Goal: Task Accomplishment & Management: Manage account settings

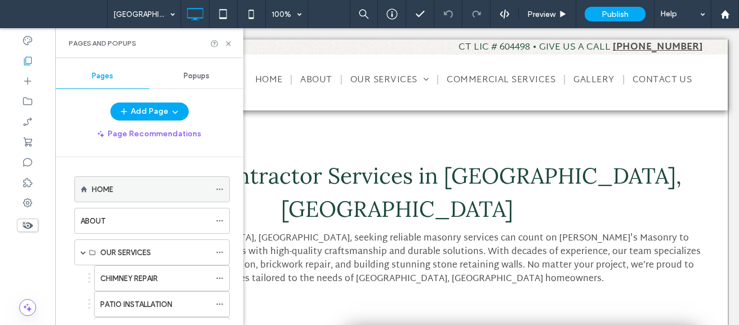
click at [217, 188] on icon at bounding box center [220, 189] width 8 height 8
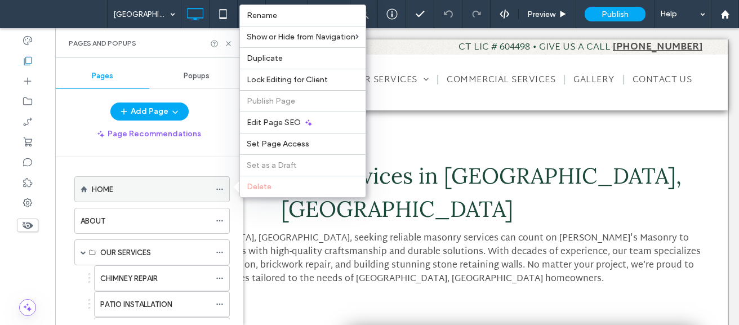
click at [220, 188] on icon at bounding box center [220, 189] width 8 height 8
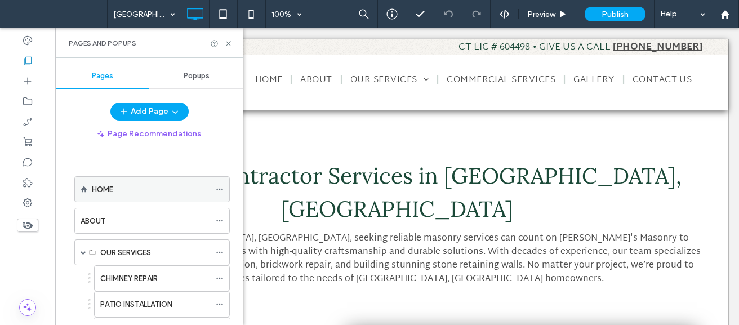
click at [221, 190] on icon at bounding box center [220, 189] width 8 height 8
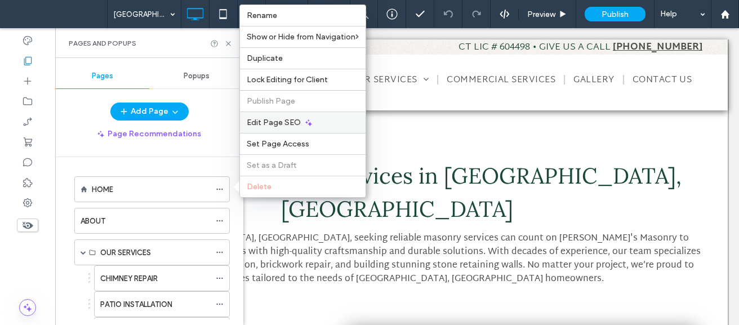
click at [304, 122] on icon at bounding box center [308, 122] width 9 height 9
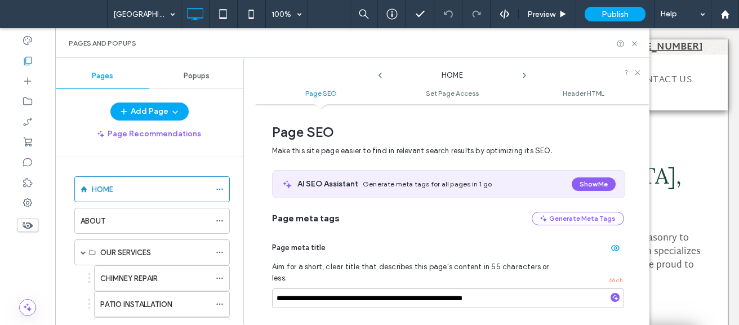
scroll to position [6, 0]
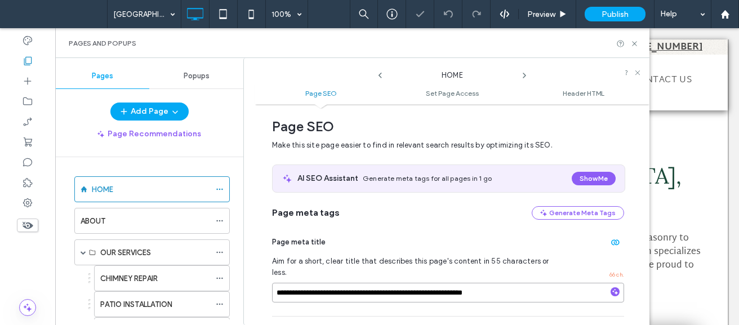
click at [457, 283] on input "**********" at bounding box center [448, 293] width 352 height 20
click at [457, 279] on div "**********" at bounding box center [369, 162] width 739 height 325
click at [457, 279] on div at bounding box center [369, 162] width 739 height 325
click at [498, 277] on div at bounding box center [369, 162] width 739 height 325
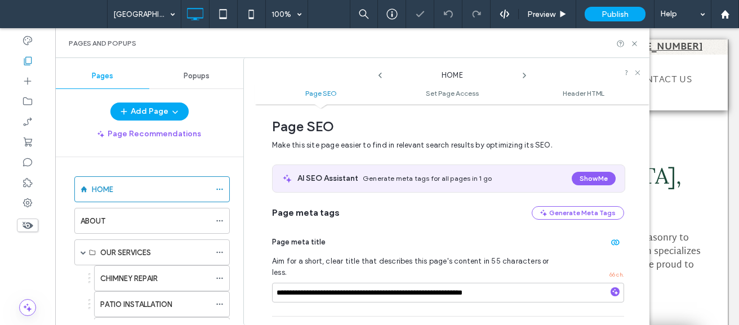
click at [498, 277] on div at bounding box center [369, 162] width 739 height 325
click at [523, 278] on div at bounding box center [369, 162] width 739 height 325
click at [523, 283] on input "**********" at bounding box center [448, 293] width 352 height 20
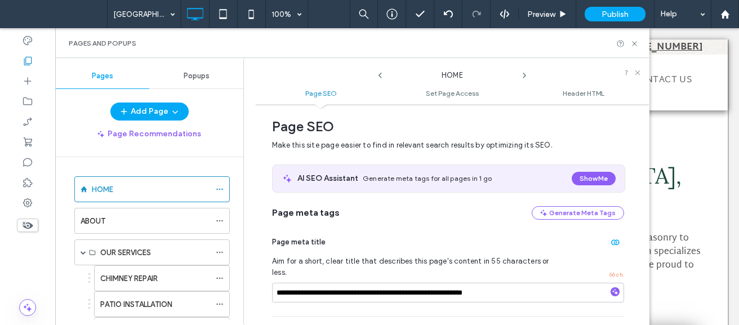
click at [523, 74] on icon at bounding box center [524, 75] width 9 height 9
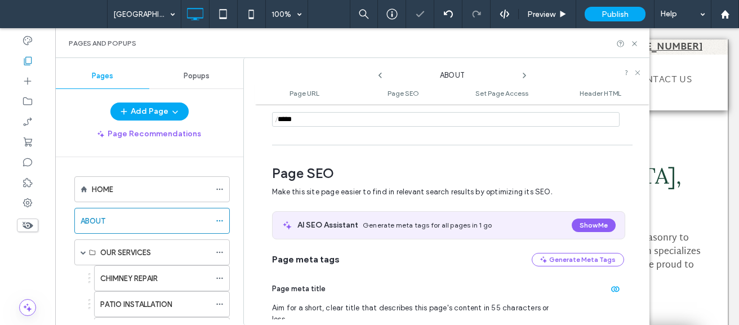
scroll to position [154, 0]
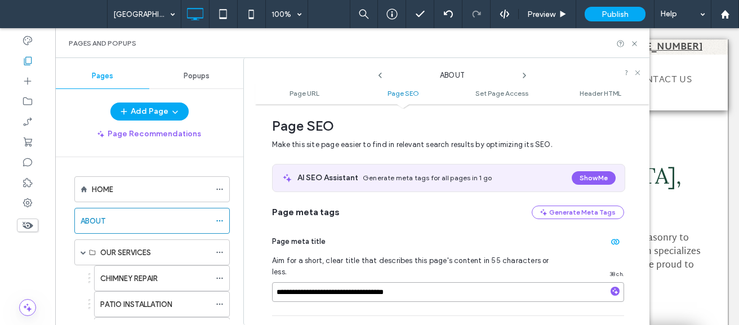
click at [427, 286] on input "**********" at bounding box center [448, 292] width 352 height 20
click at [523, 69] on span at bounding box center [524, 72] width 9 height 15
click at [524, 74] on use at bounding box center [524, 75] width 2 height 5
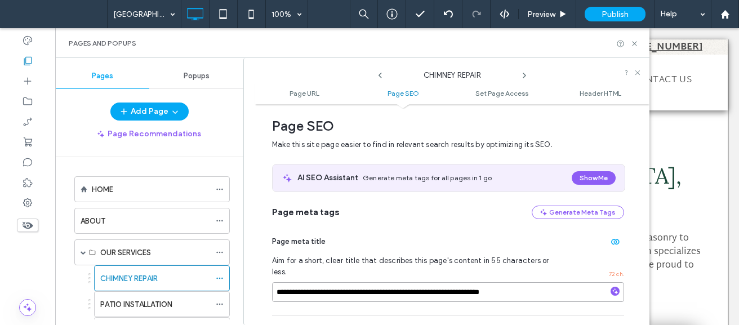
click at [469, 282] on input "**********" at bounding box center [448, 292] width 352 height 20
click at [526, 78] on icon at bounding box center [524, 75] width 9 height 9
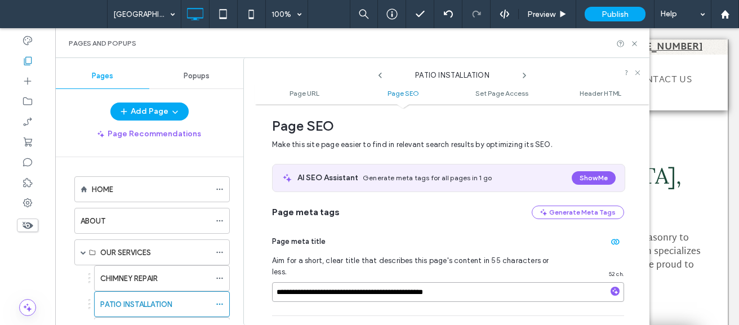
click at [448, 282] on input "**********" at bounding box center [448, 292] width 352 height 20
click at [526, 72] on icon at bounding box center [524, 75] width 9 height 9
click at [442, 282] on input "**********" at bounding box center [448, 292] width 352 height 20
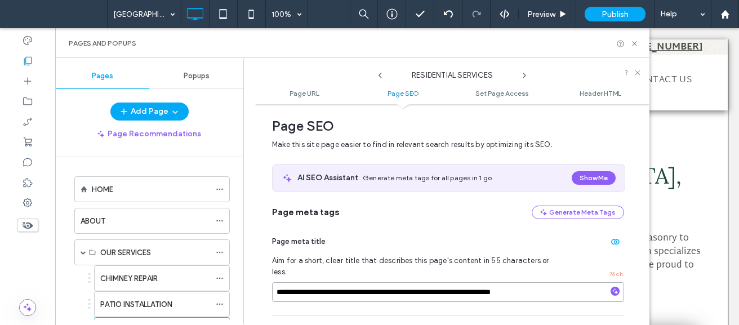
click at [442, 282] on input "**********" at bounding box center [448, 292] width 352 height 20
click at [526, 73] on icon at bounding box center [524, 75] width 9 height 9
click at [429, 282] on input "**********" at bounding box center [448, 292] width 352 height 20
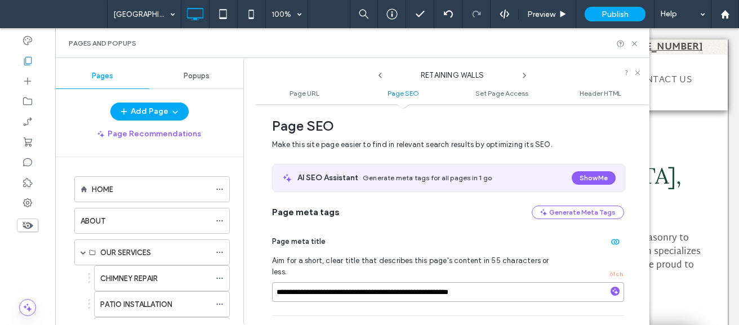
click at [429, 282] on input "**********" at bounding box center [448, 292] width 352 height 20
click at [523, 72] on icon at bounding box center [524, 75] width 9 height 9
click at [415, 270] on div "**********" at bounding box center [448, 267] width 352 height 96
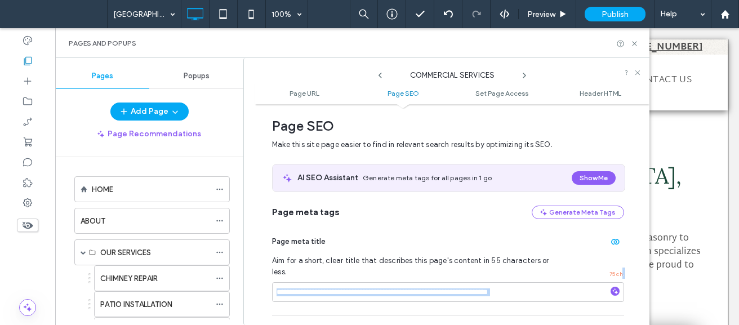
click at [415, 270] on div "**********" at bounding box center [448, 267] width 352 height 96
copy div "."
click at [566, 291] on input "**********" at bounding box center [448, 292] width 352 height 20
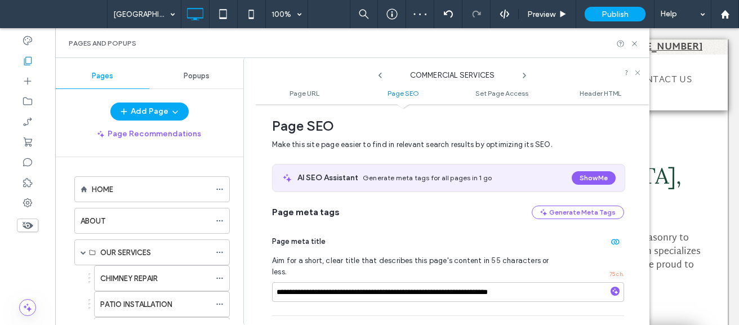
click at [521, 74] on icon at bounding box center [524, 75] width 9 height 9
click at [439, 282] on input "**********" at bounding box center [448, 292] width 352 height 20
click at [523, 73] on icon at bounding box center [524, 75] width 9 height 9
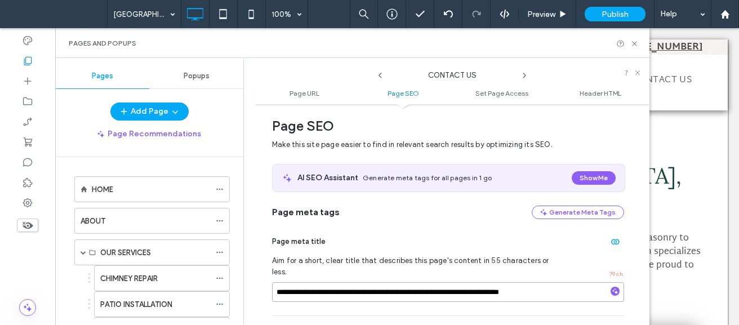
click at [400, 285] on input "**********" at bounding box center [448, 292] width 352 height 20
click at [525, 74] on icon at bounding box center [524, 75] width 9 height 9
click at [419, 282] on input "**********" at bounding box center [448, 292] width 352 height 20
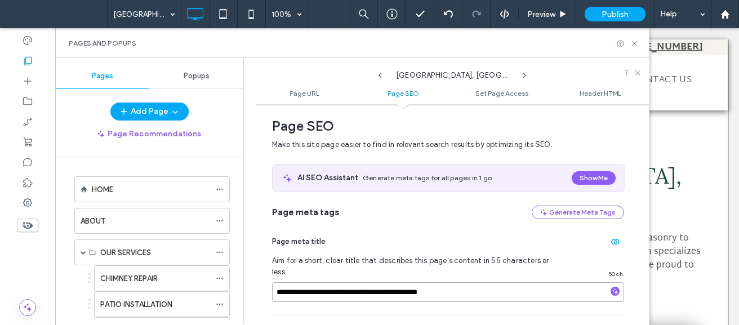
click at [419, 282] on input "**********" at bounding box center [448, 292] width 352 height 20
click at [523, 78] on icon at bounding box center [524, 75] width 9 height 9
click at [425, 282] on input "**********" at bounding box center [448, 292] width 352 height 20
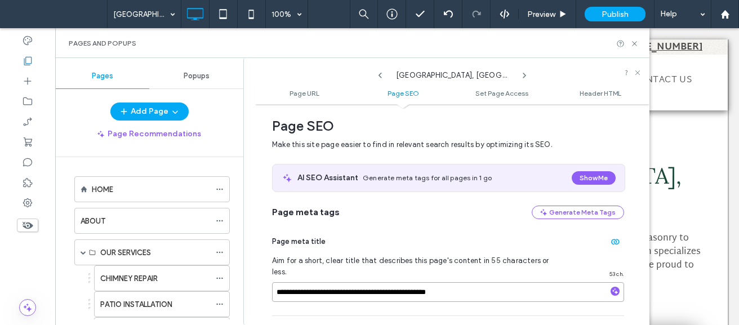
click at [425, 282] on input "**********" at bounding box center [448, 292] width 352 height 20
click at [520, 74] on icon at bounding box center [524, 75] width 9 height 9
click at [423, 282] on input "**********" at bounding box center [448, 292] width 352 height 20
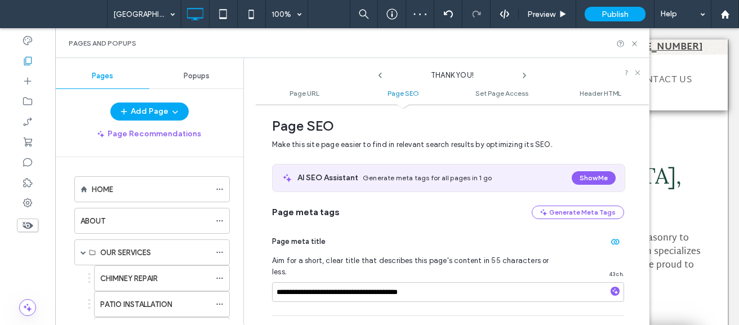
click at [527, 75] on icon at bounding box center [524, 75] width 9 height 9
click at [420, 282] on input "**********" at bounding box center [448, 292] width 352 height 20
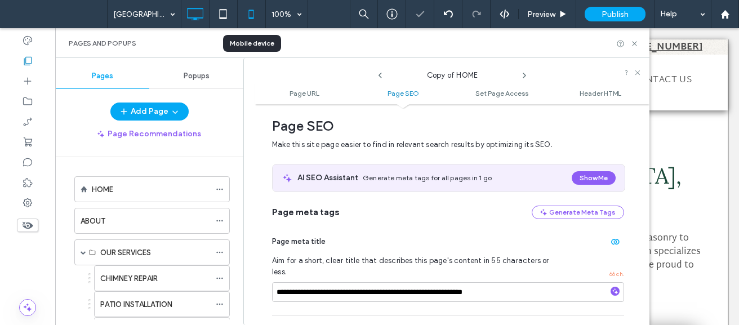
click at [244, 16] on icon at bounding box center [251, 14] width 23 height 23
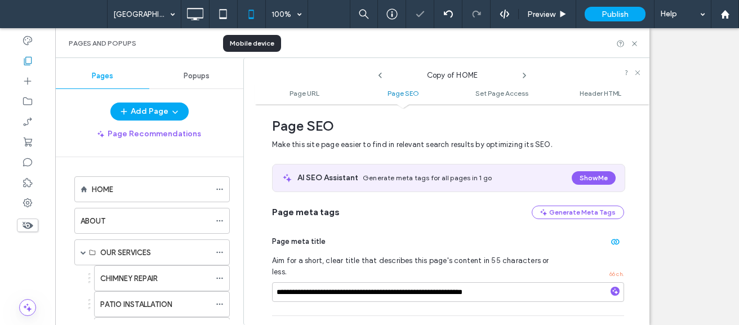
scroll to position [0, 0]
click at [635, 43] on icon at bounding box center [634, 43] width 8 height 8
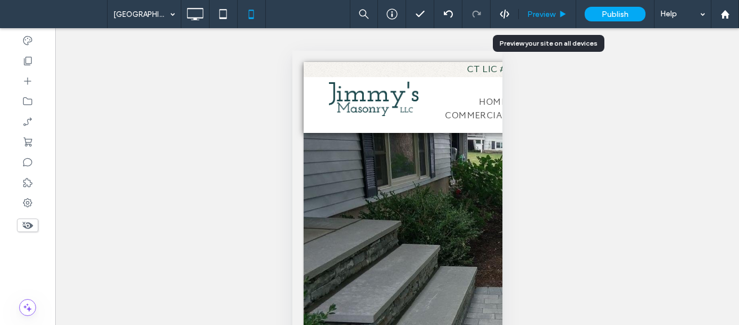
click at [546, 10] on span "Preview" at bounding box center [541, 15] width 28 height 10
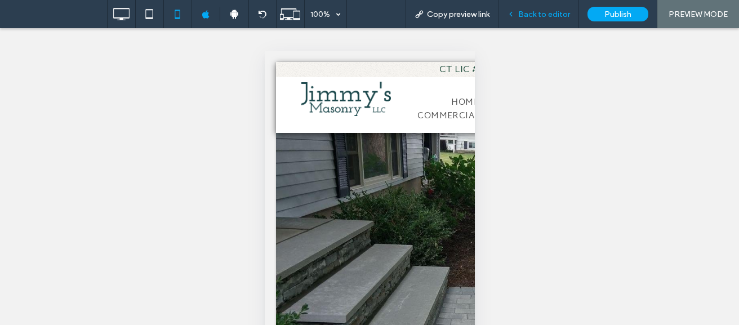
click at [560, 16] on span "Back to editor" at bounding box center [544, 15] width 52 height 10
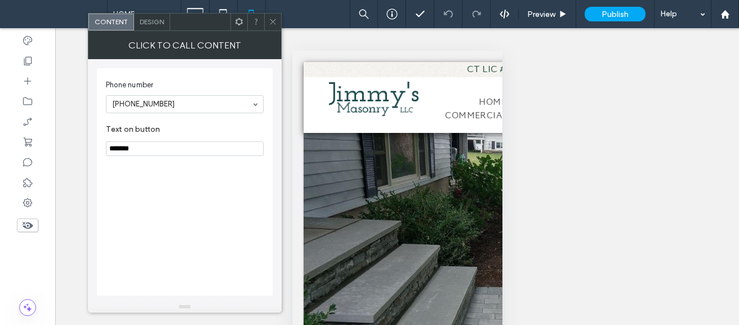
click at [272, 23] on icon at bounding box center [273, 21] width 8 height 8
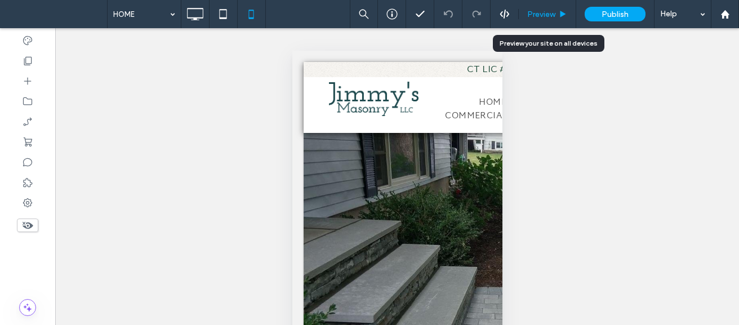
click at [544, 21] on div "Preview" at bounding box center [547, 14] width 57 height 28
click at [543, 5] on div "Preview" at bounding box center [547, 14] width 57 height 28
click at [531, 20] on div "Preview" at bounding box center [547, 14] width 57 height 28
click at [544, 13] on span "Preview" at bounding box center [541, 15] width 28 height 10
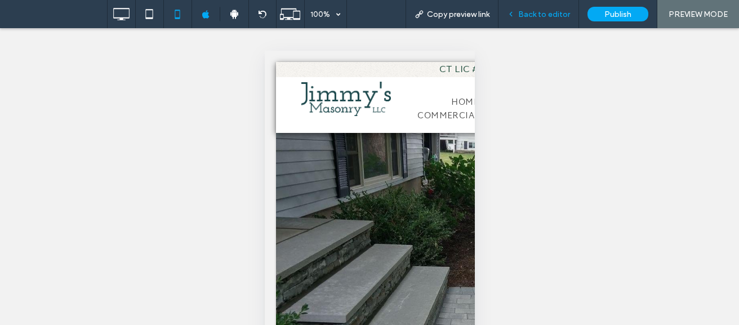
click at [538, 11] on span "Back to editor" at bounding box center [544, 15] width 52 height 10
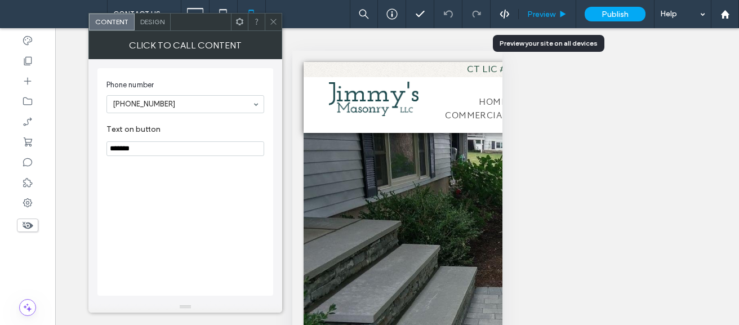
click at [550, 10] on span "Preview" at bounding box center [541, 15] width 28 height 10
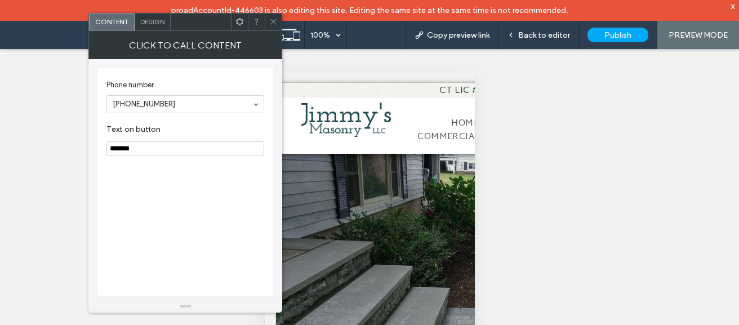
click at [275, 17] on icon at bounding box center [273, 21] width 8 height 8
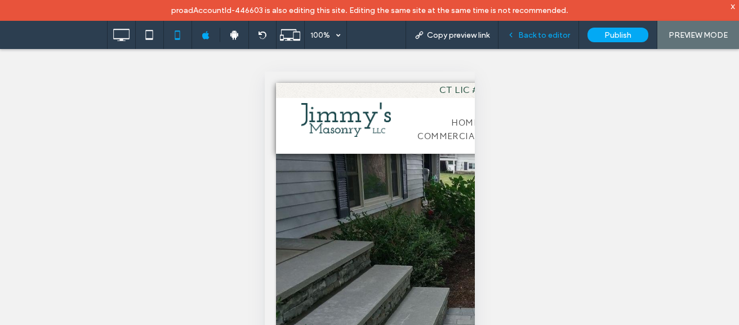
click at [541, 42] on div "Back to editor" at bounding box center [538, 35] width 81 height 28
click at [541, 36] on span "Back to editor" at bounding box center [544, 35] width 52 height 10
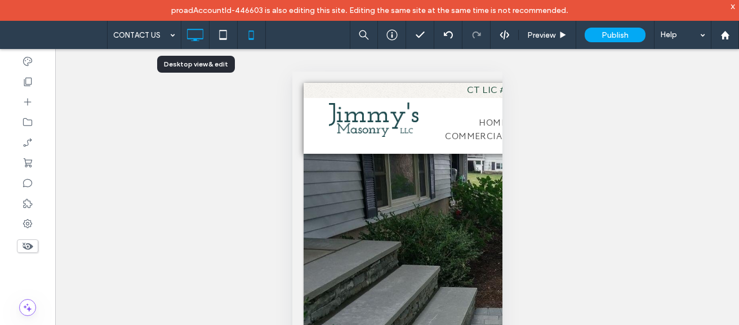
click at [204, 30] on icon at bounding box center [195, 35] width 23 height 23
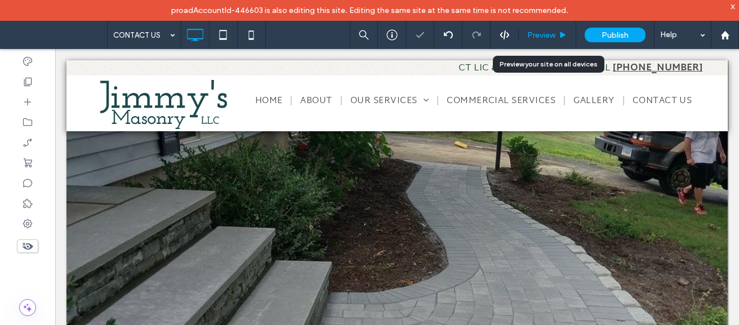
click at [542, 38] on span "Preview" at bounding box center [541, 35] width 28 height 10
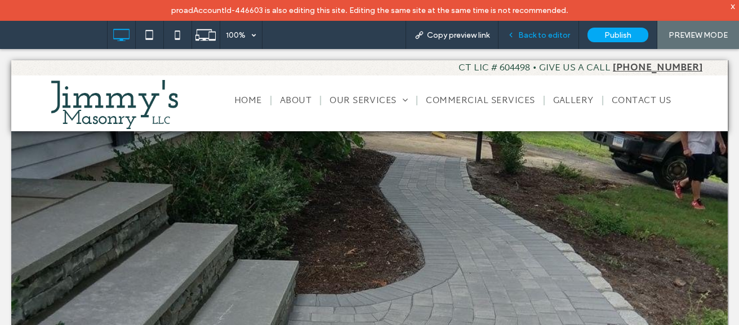
click at [530, 34] on span "Back to editor" at bounding box center [544, 35] width 52 height 10
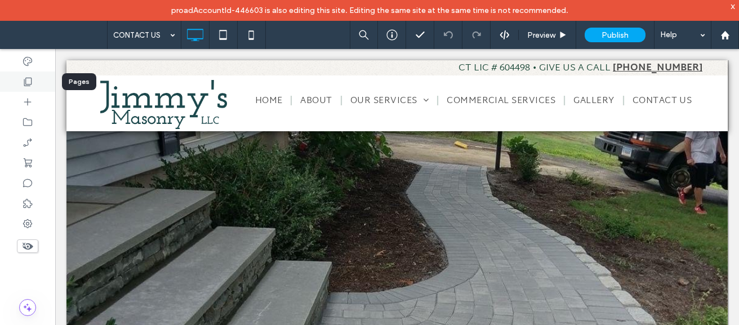
click at [25, 81] on icon at bounding box center [27, 81] width 11 height 11
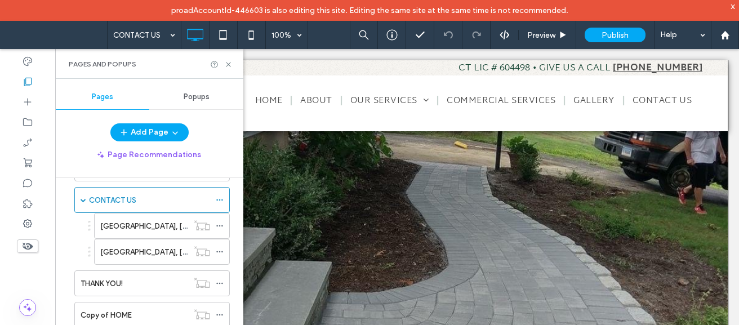
scroll to position [287, 0]
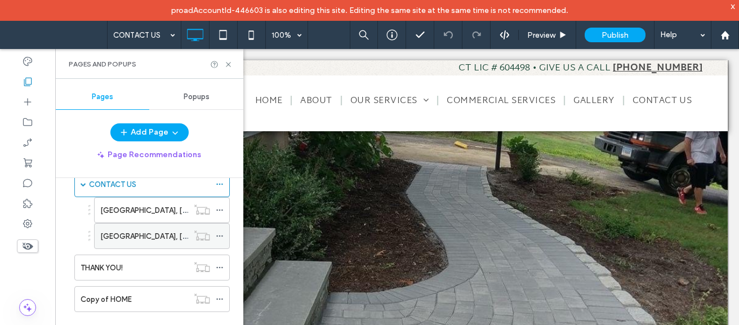
click at [149, 244] on div "[GEOGRAPHIC_DATA], [GEOGRAPHIC_DATA]" at bounding box center [144, 236] width 88 height 25
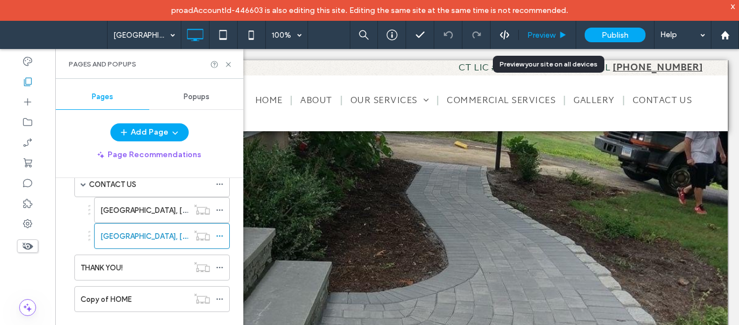
click at [547, 27] on div "Preview" at bounding box center [547, 35] width 57 height 28
click at [545, 30] on span "Preview" at bounding box center [541, 35] width 28 height 10
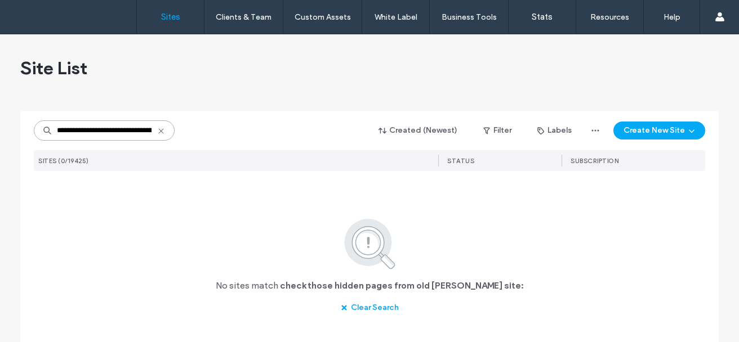
click at [105, 133] on input "**********" at bounding box center [104, 131] width 141 height 20
paste input
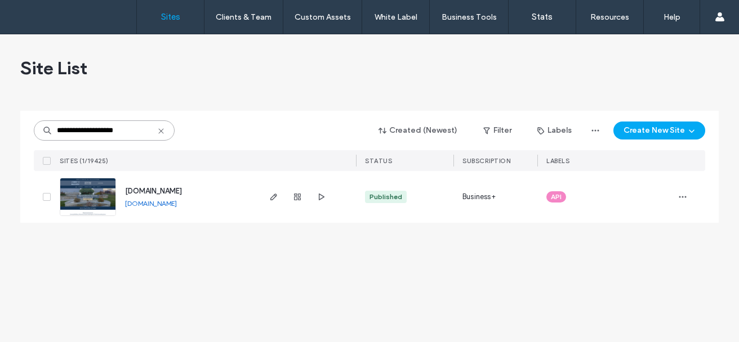
type input "**********"
click at [161, 192] on span "www.jimmysmasonryct.net" at bounding box center [153, 191] width 57 height 8
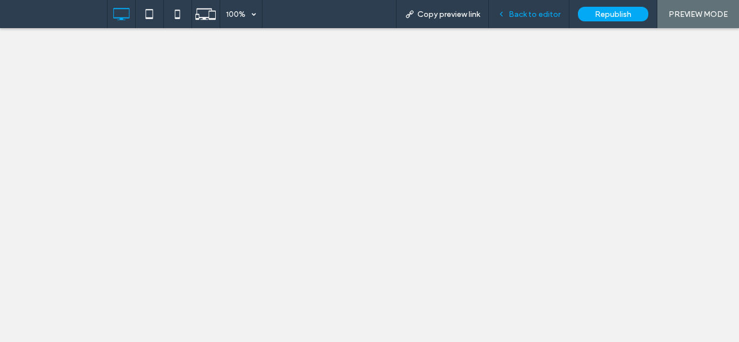
click at [540, 11] on span "Back to editor" at bounding box center [535, 15] width 52 height 10
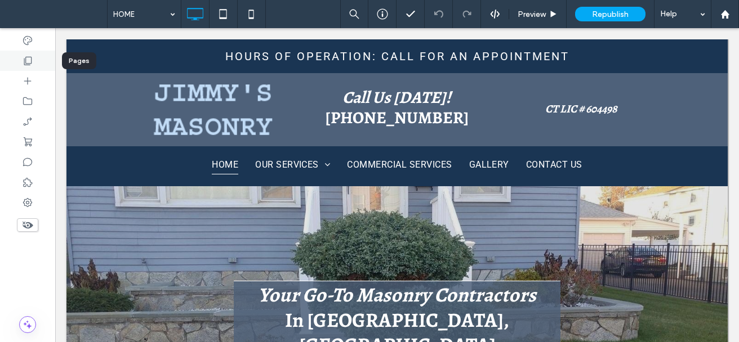
click at [38, 55] on div at bounding box center [27, 61] width 55 height 20
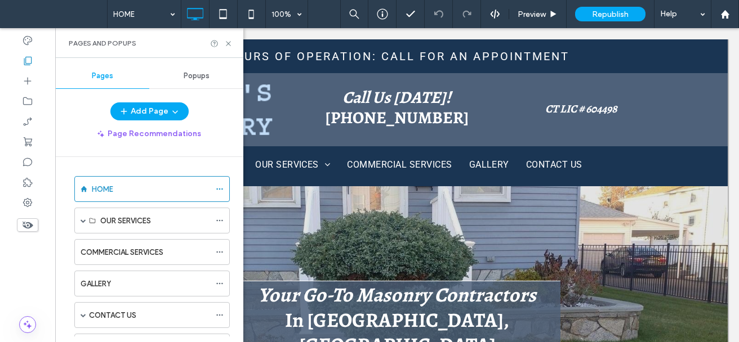
scroll to position [51, 0]
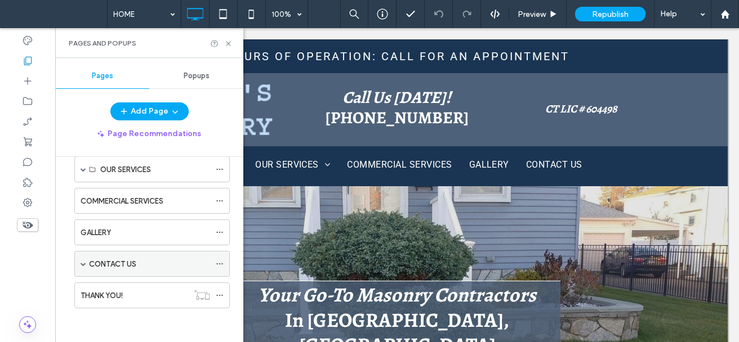
click at [96, 256] on div "CONTACT US" at bounding box center [149, 264] width 121 height 25
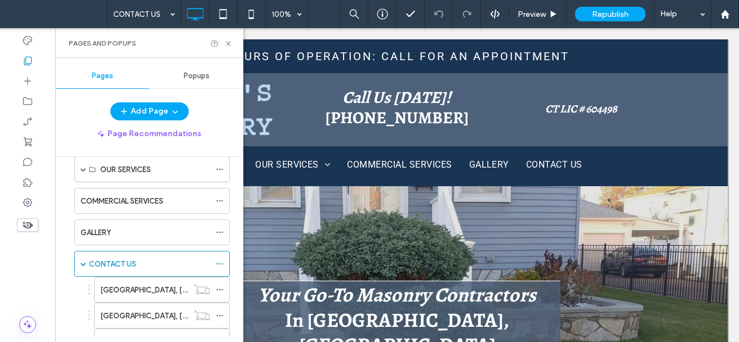
click at [137, 313] on div at bounding box center [369, 171] width 739 height 342
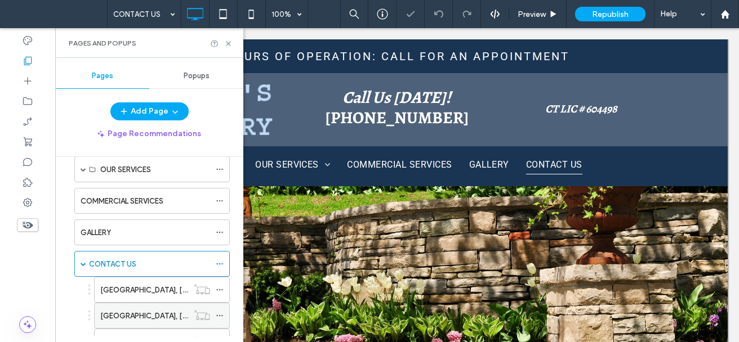
click at [136, 316] on label "[GEOGRAPHIC_DATA], [GEOGRAPHIC_DATA]" at bounding box center [177, 316] width 154 height 20
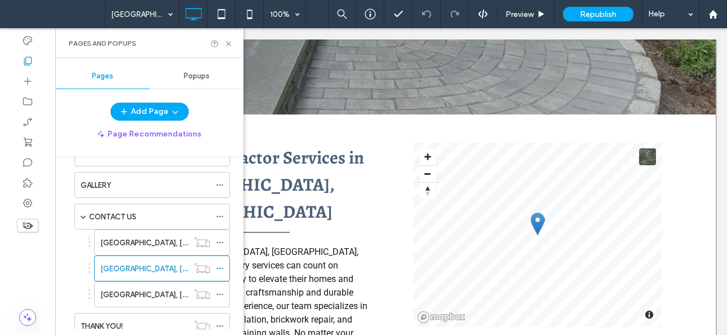
scroll to position [125, 0]
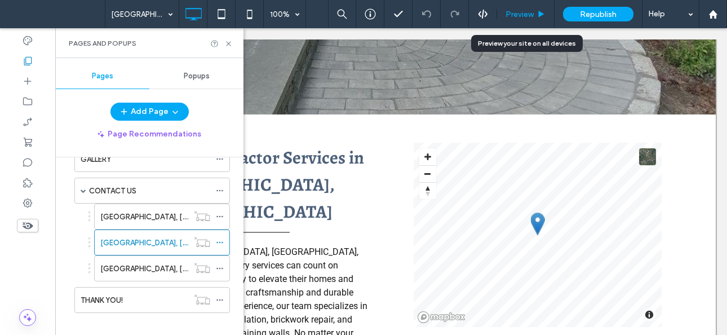
click at [522, 11] on span "Preview" at bounding box center [519, 15] width 28 height 10
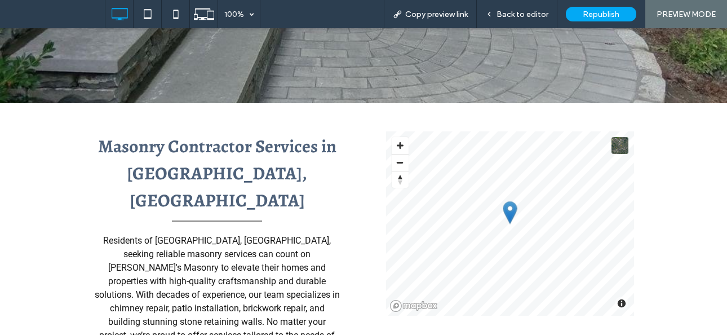
click at [240, 235] on span "Residents of [GEOGRAPHIC_DATA], [GEOGRAPHIC_DATA], seeking reliable masonry ser…" at bounding box center [217, 294] width 245 height 119
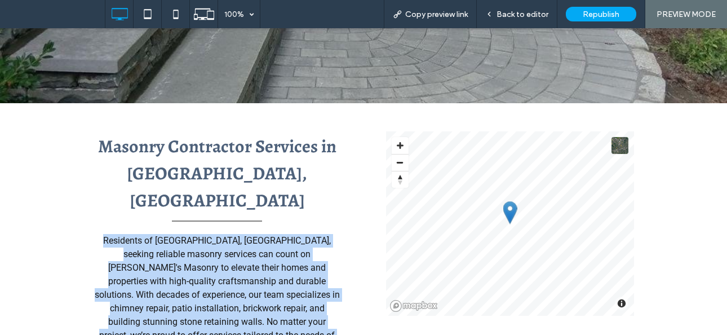
click at [240, 235] on span "Residents of [GEOGRAPHIC_DATA], [GEOGRAPHIC_DATA], seeking reliable masonry ser…" at bounding box center [217, 294] width 245 height 119
copy div "Residents of [GEOGRAPHIC_DATA], [GEOGRAPHIC_DATA], seeking reliable masonry ser…"
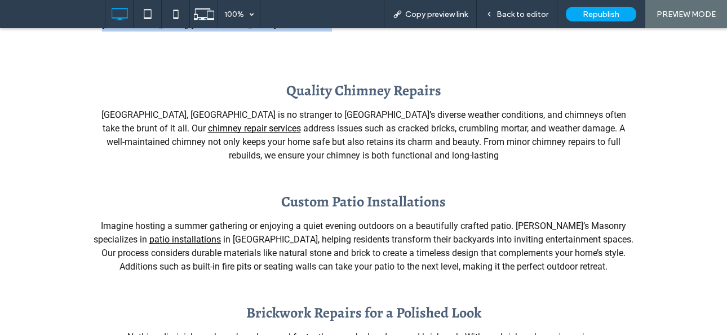
scroll to position [635, 0]
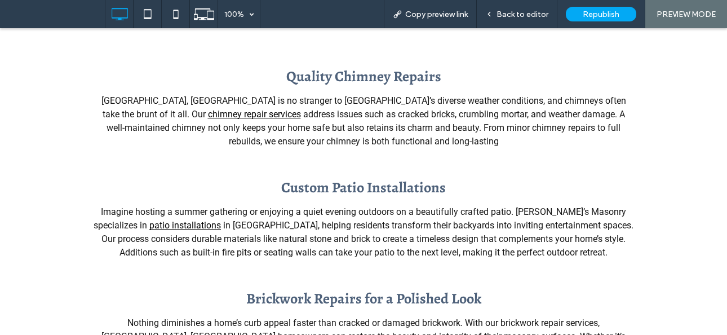
click at [400, 109] on span "address issues such as cracked bricks, crumbling mortar, and weather damage. A …" at bounding box center [365, 128] width 518 height 38
copy span "chimney"
click at [400, 109] on span "address issues such as cracked bricks, crumbling mortar, and weather damage. A …" at bounding box center [365, 128] width 518 height 38
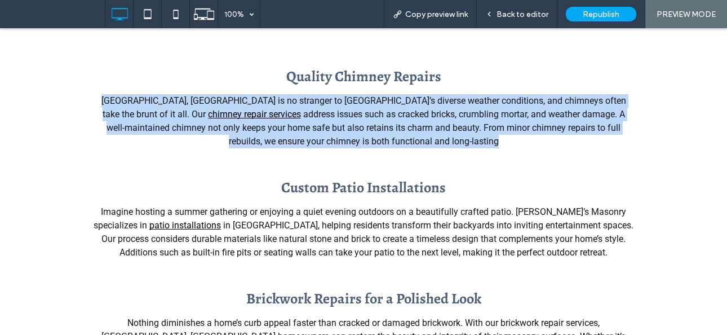
click at [400, 109] on span "address issues such as cracked bricks, crumbling mortar, and weather damage. A …" at bounding box center [365, 128] width 518 height 38
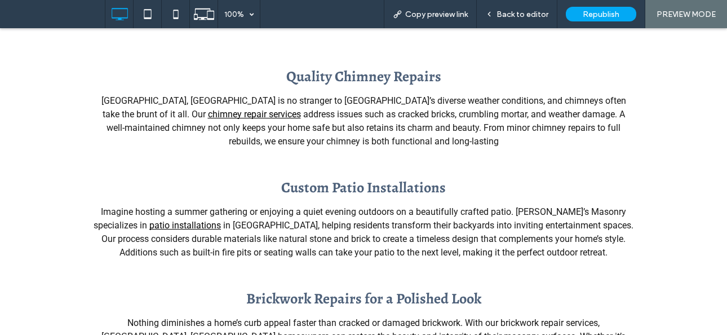
click at [397, 220] on span "in [GEOGRAPHIC_DATA], helping residents transform their backyards into inviting…" at bounding box center [367, 239] width 532 height 38
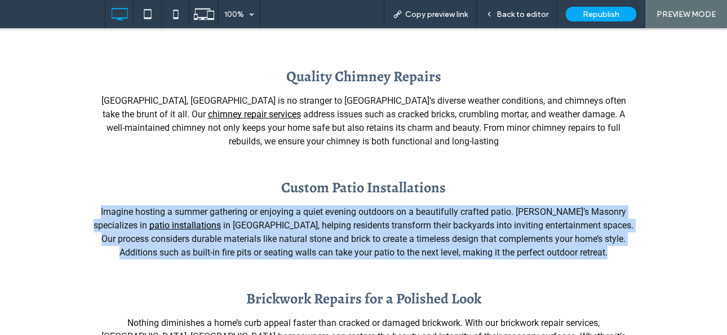
click at [397, 220] on span "in [GEOGRAPHIC_DATA], helping residents transform their backyards into inviting…" at bounding box center [367, 239] width 532 height 38
copy div "Imagine hosting a summer gathering or enjoying a quiet evening outdoors on a be…"
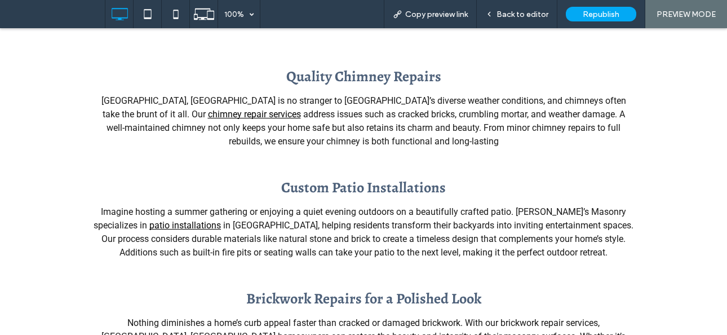
click at [350, 317] on span "Nothing diminishes a home’s curb appeal faster than cracked or damaged brickwor…" at bounding box center [363, 336] width 524 height 38
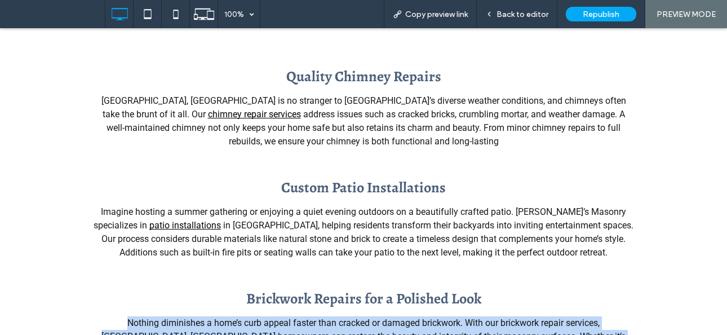
click at [350, 317] on span "Nothing diminishes a home’s curb appeal faster than cracked or damaged brickwor…" at bounding box center [363, 336] width 524 height 38
copy div "Nothing diminishes a home’s curb appeal faster than cracked or damaged brickwor…"
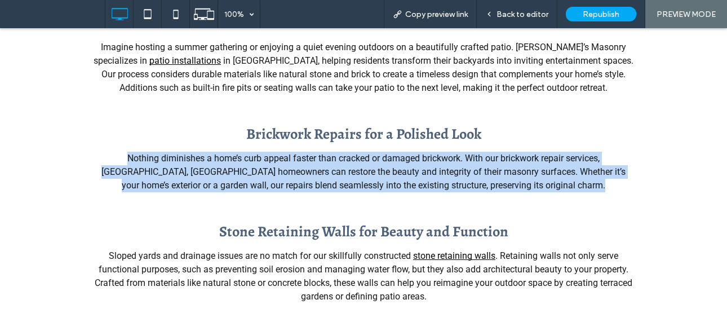
scroll to position [861, 0]
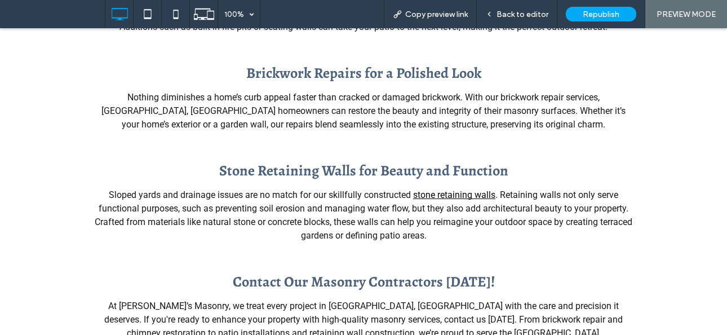
click at [449, 189] on span ". Retaining walls not only serve functional purposes, such as preventing soil e…" at bounding box center [363, 214] width 537 height 51
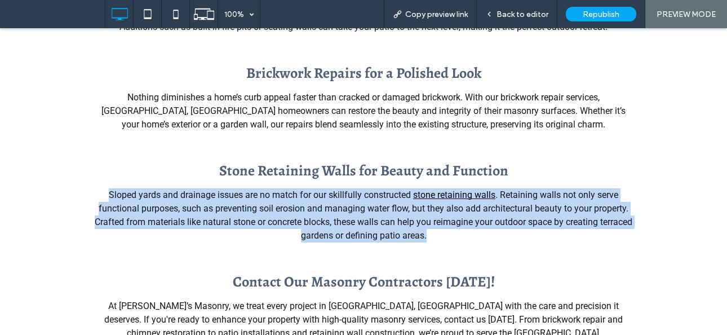
click at [449, 189] on span ". Retaining walls not only serve functional purposes, such as preventing soil e…" at bounding box center [363, 214] width 537 height 51
copy div "Sloped yards and drainage issues are no match for our skillfully constructed st…"
click at [391, 189] on span ". Retaining walls not only serve functional purposes, such as preventing soil e…" at bounding box center [363, 214] width 537 height 51
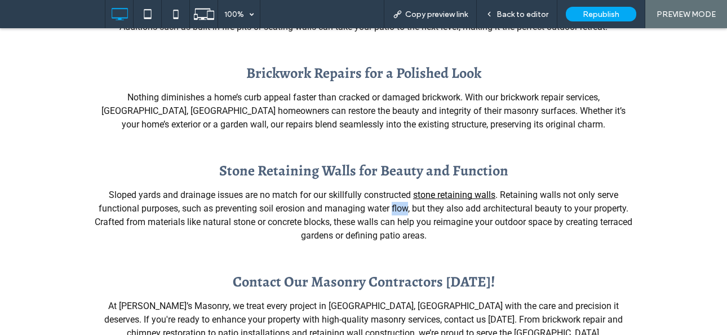
click at [391, 189] on span ". Retaining walls not only serve functional purposes, such as preventing soil e…" at bounding box center [363, 214] width 537 height 51
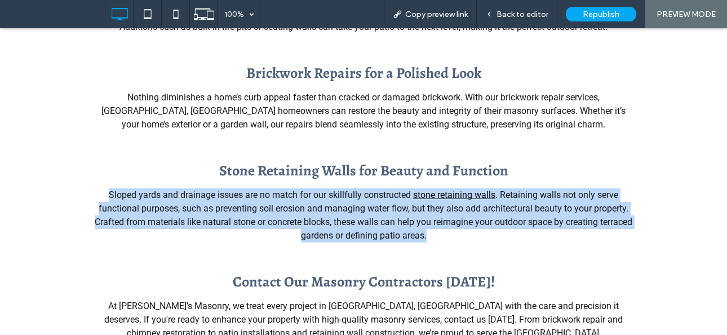
click at [391, 189] on span ". Retaining walls not only serve functional purposes, such as preventing soil e…" at bounding box center [363, 214] width 537 height 51
click at [277, 212] on div "Stone Retaining Walls for Beauty and Function Sloped yards and drainage issues …" at bounding box center [363, 200] width 727 height 111
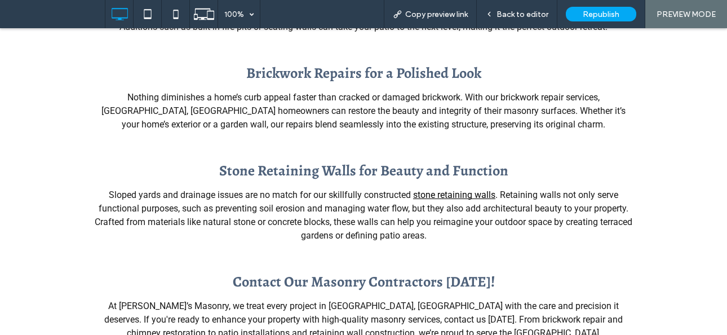
drag, startPoint x: 103, startPoint y: 148, endPoint x: 117, endPoint y: 147, distance: 14.1
click at [117, 187] on div "Sloped yards and drainage issues are no match for our skillfully constructed st…" at bounding box center [363, 215] width 541 height 56
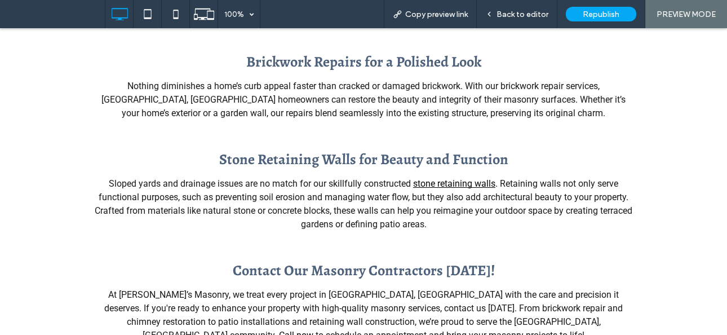
scroll to position [861, 0]
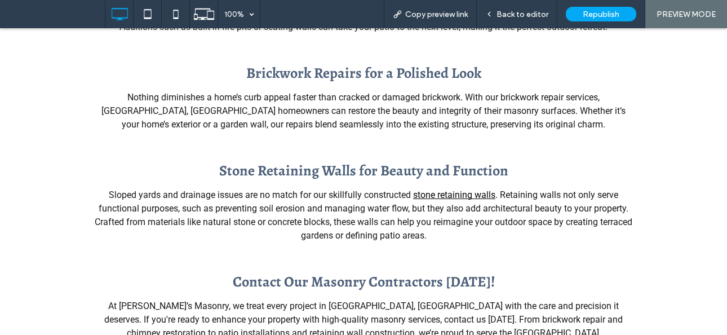
click at [538, 92] on span "Nothing diminishes a home’s curb appeal faster than cracked or damaged brickwor…" at bounding box center [363, 111] width 524 height 38
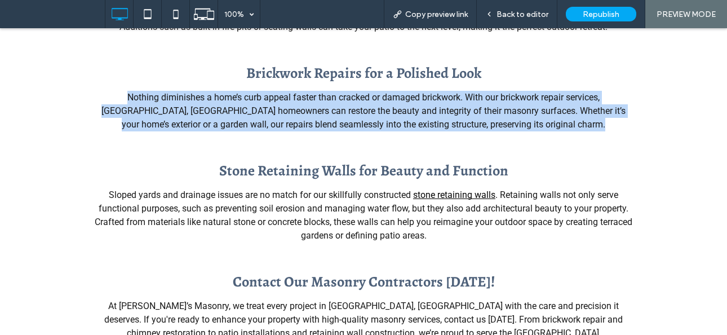
click at [538, 92] on span "Nothing diminishes a home’s curb appeal faster than cracked or damaged brickwor…" at bounding box center [363, 111] width 524 height 38
copy div "Nothing diminishes a home’s curb appeal faster than cracked or damaged brickwor…"
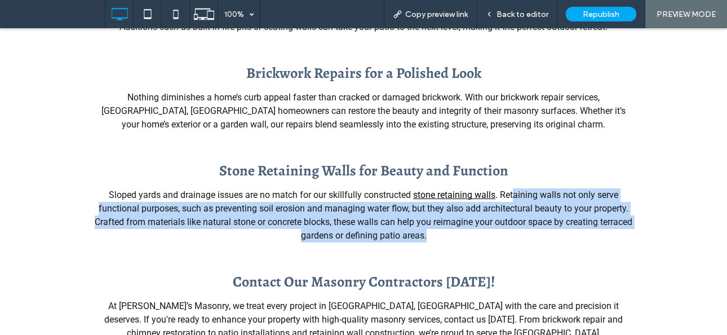
drag, startPoint x: 511, startPoint y: 153, endPoint x: 522, endPoint y: 206, distance: 54.1
click at [522, 206] on div "Stone Retaining Walls for Beauty and Function Sloped yards and drainage issues …" at bounding box center [363, 201] width 541 height 94
copy span "aining walls not only serve functional purposes, such as preventing soil erosio…"
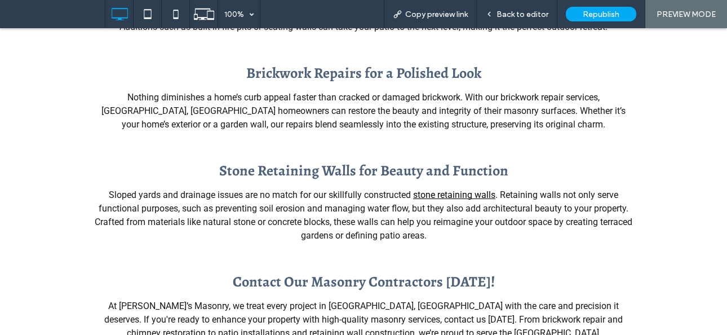
click at [348, 161] on strong "Stone Retaining Walls for Beauty and Function" at bounding box center [363, 171] width 289 height 20
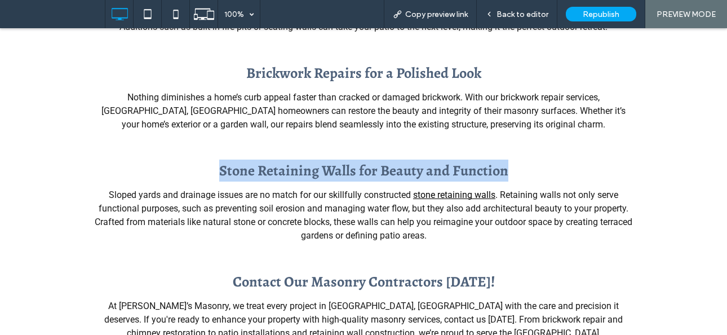
click at [348, 161] on strong "Stone Retaining Walls for Beauty and Function" at bounding box center [363, 171] width 289 height 20
copy div "Stone Retaining Walls for Beauty and Function"
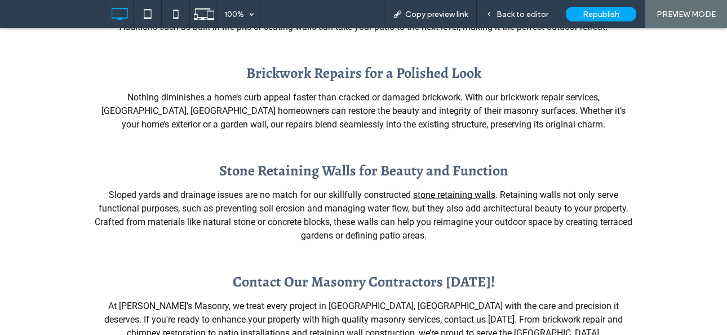
click at [448, 212] on div "Stone Retaining Walls for Beauty and Function Sloped yards and drainage issues …" at bounding box center [363, 200] width 727 height 111
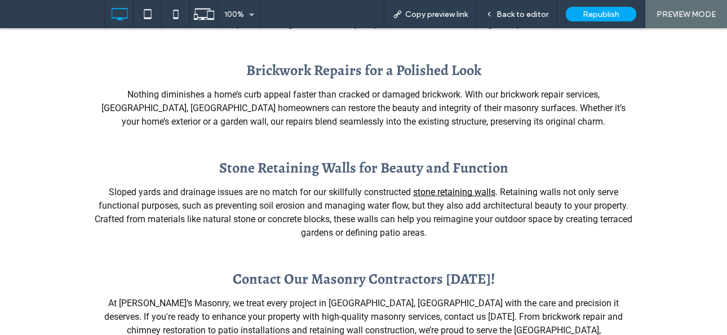
scroll to position [858, 0]
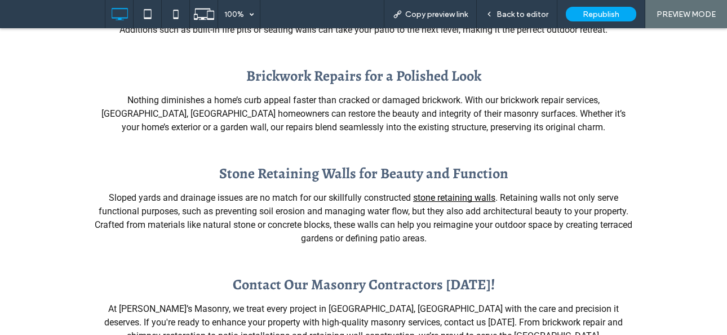
click at [328, 303] on span "At [PERSON_NAME]’s Masonry, we treat every project in [GEOGRAPHIC_DATA], [GEOGR…" at bounding box center [363, 328] width 518 height 51
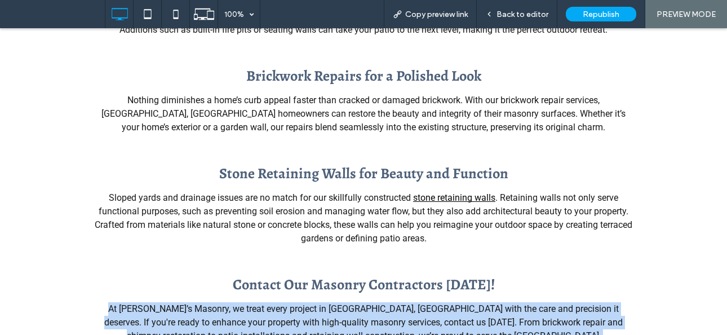
click at [328, 303] on span "At [PERSON_NAME]’s Masonry, we treat every project in [GEOGRAPHIC_DATA], [GEOGR…" at bounding box center [363, 328] width 518 height 51
copy div "At [PERSON_NAME]’s Masonry, we treat every project in [GEOGRAPHIC_DATA], [GEOGR…"
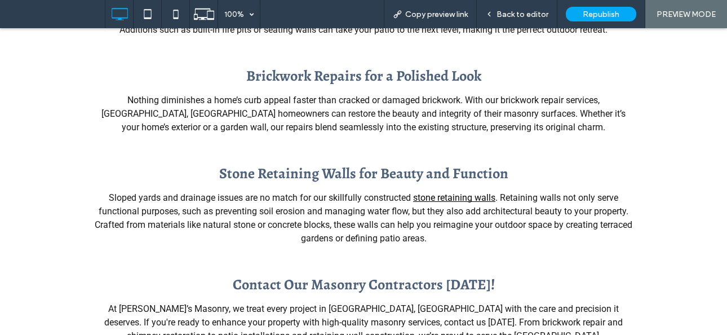
click at [340, 274] on span "Contact Our Masonry Contractors [DATE]!" at bounding box center [364, 284] width 262 height 20
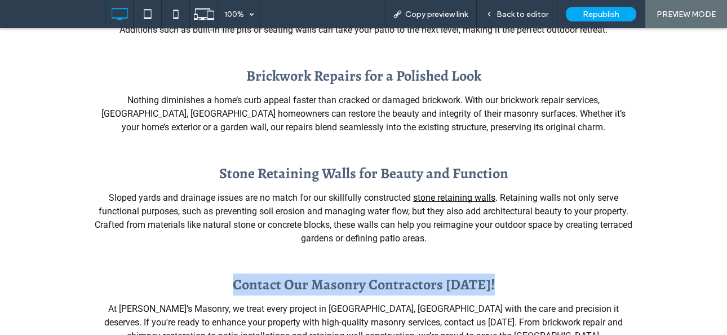
click at [340, 274] on span "Contact Our Masonry Contractors [DATE]!" at bounding box center [364, 284] width 262 height 20
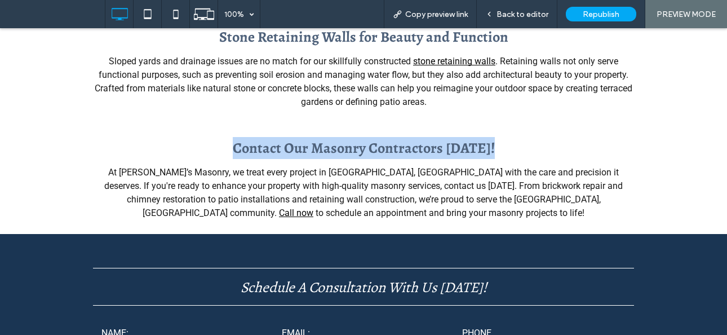
scroll to position [993, 0]
